Goal: Information Seeking & Learning: Understand process/instructions

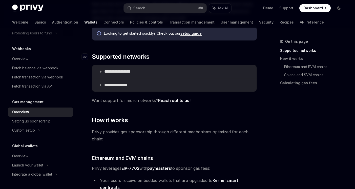
scroll to position [75, 0]
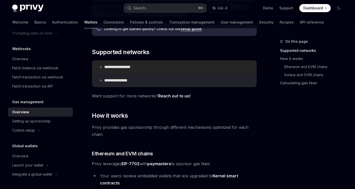
click at [126, 66] on p "**********" at bounding box center [123, 67] width 38 height 5
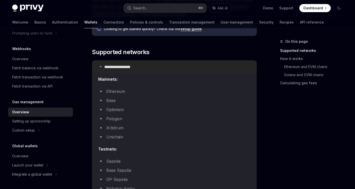
click at [126, 66] on p "**********" at bounding box center [123, 67] width 38 height 5
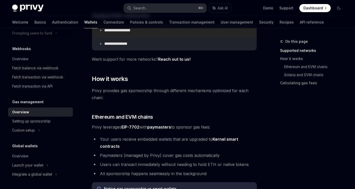
scroll to position [128, 0]
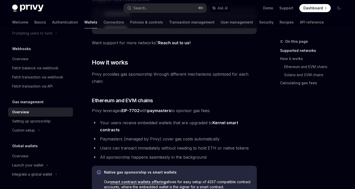
click at [126, 77] on span "Privy provides gas sponsorship through different mechanisms optimized for each …" at bounding box center [174, 78] width 165 height 14
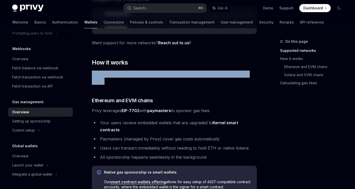
click at [126, 77] on span "Privy provides gas sponsorship through different mechanisms optimized for each …" at bounding box center [174, 78] width 165 height 14
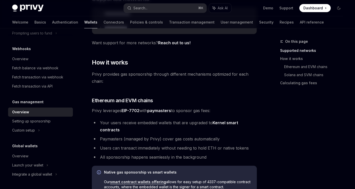
click at [130, 77] on span "Privy provides gas sponsorship through different mechanisms optimized for each …" at bounding box center [174, 78] width 165 height 14
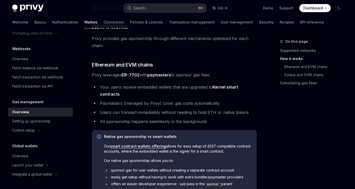
scroll to position [169, 0]
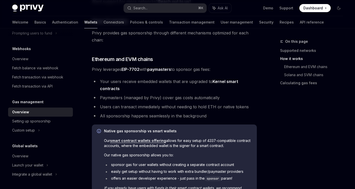
click at [115, 81] on li "Your users receive embedded wallets that are upgraded to Kernel smart contracts" at bounding box center [174, 85] width 165 height 14
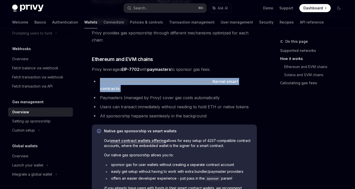
click at [115, 81] on li "Your users receive embedded wallets that are upgraded to Kernel smart contracts" at bounding box center [174, 85] width 165 height 14
click at [119, 81] on li "Your users receive embedded wallets that are upgraded to Kernel smart contracts" at bounding box center [174, 85] width 165 height 14
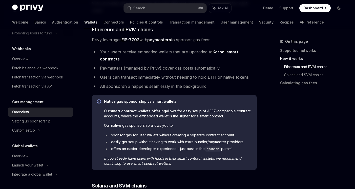
scroll to position [204, 0]
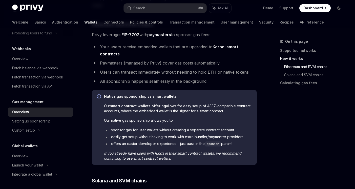
click at [115, 62] on li "Paymasters (managed by Privy) cover gas costs automatically" at bounding box center [174, 63] width 165 height 7
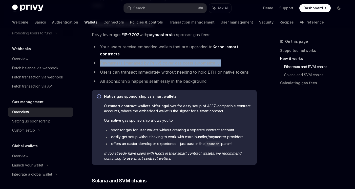
click at [115, 62] on li "Paymasters (managed by Privy) cover gas costs automatically" at bounding box center [174, 63] width 165 height 7
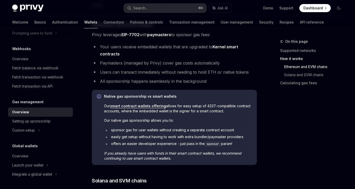
click at [121, 69] on li "Users can transact immediately without needing to hold ETH or native tokens" at bounding box center [174, 72] width 165 height 7
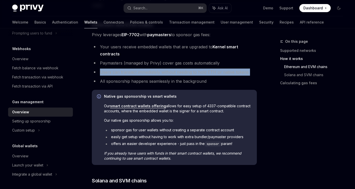
click at [121, 69] on li "Users can transact immediately without needing to hold ETH or native tokens" at bounding box center [174, 72] width 165 height 7
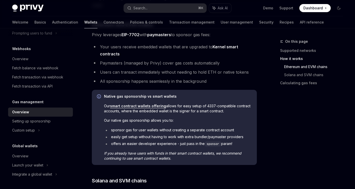
click at [130, 74] on li "Users can transact immediately without needing to hold ETH or native tokens" at bounding box center [174, 72] width 165 height 7
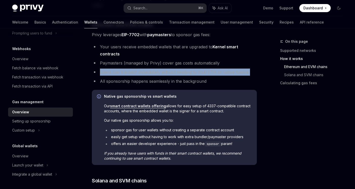
click at [130, 74] on li "Users can transact immediately without needing to hold ETH or native tokens" at bounding box center [174, 72] width 165 height 7
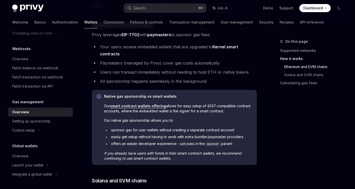
click at [140, 82] on li "All sponsorship happens seamlessly in the background" at bounding box center [174, 81] width 165 height 7
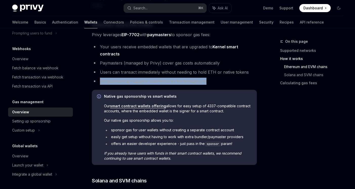
click at [140, 82] on li "All sponsorship happens seamlessly in the background" at bounding box center [174, 81] width 165 height 7
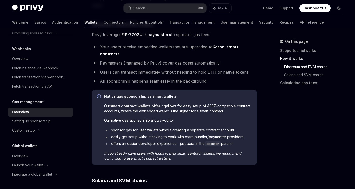
click at [175, 107] on span "Our smart contract wallets offering allows for easy setup of 4337-compatible co…" at bounding box center [178, 109] width 148 height 10
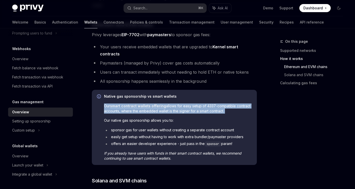
click at [175, 107] on span "Our smart contract wallets offering allows for easy setup of 4337-compatible co…" at bounding box center [178, 109] width 148 height 10
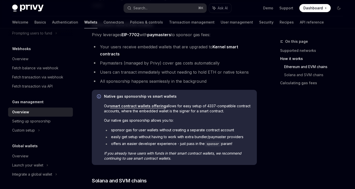
click at [181, 107] on span "Our smart contract wallets offering allows for easy setup of 4337-compatible co…" at bounding box center [178, 109] width 148 height 10
